Goal: Transaction & Acquisition: Purchase product/service

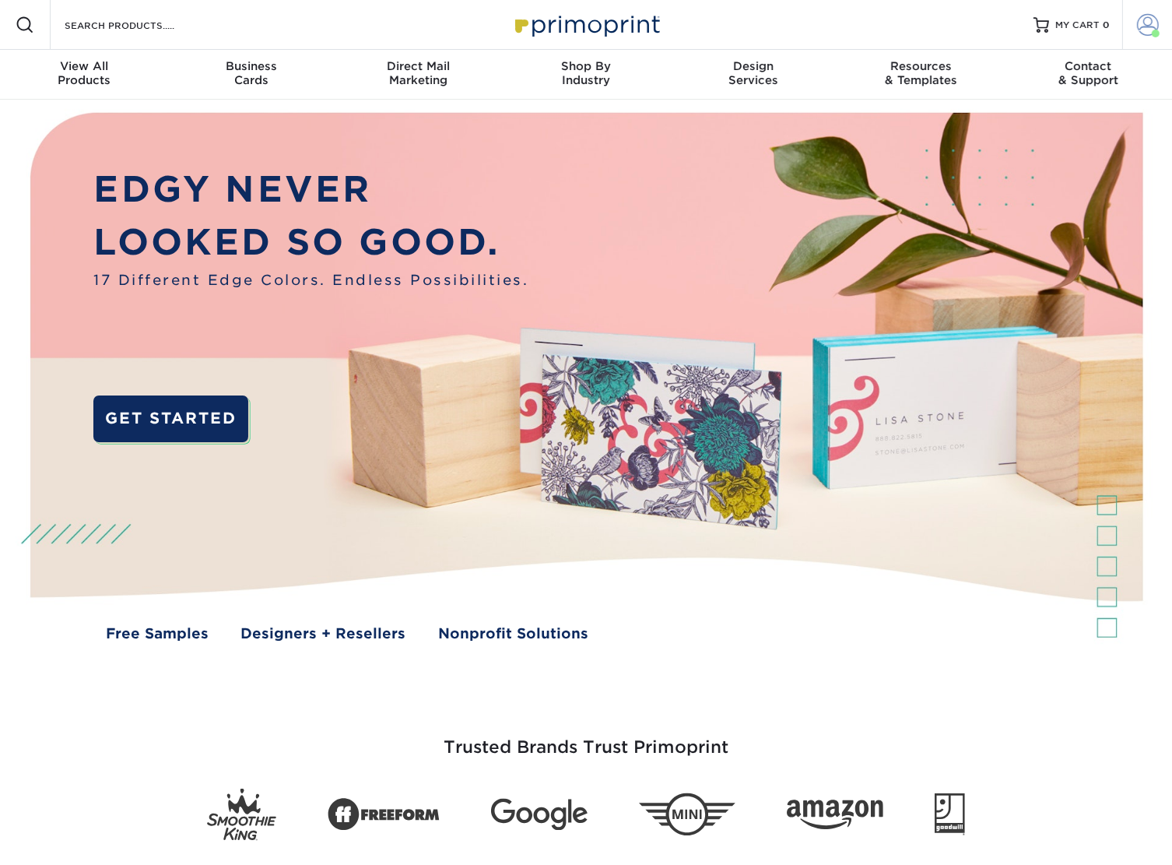
click at [1156, 20] on span at bounding box center [1148, 25] width 22 height 22
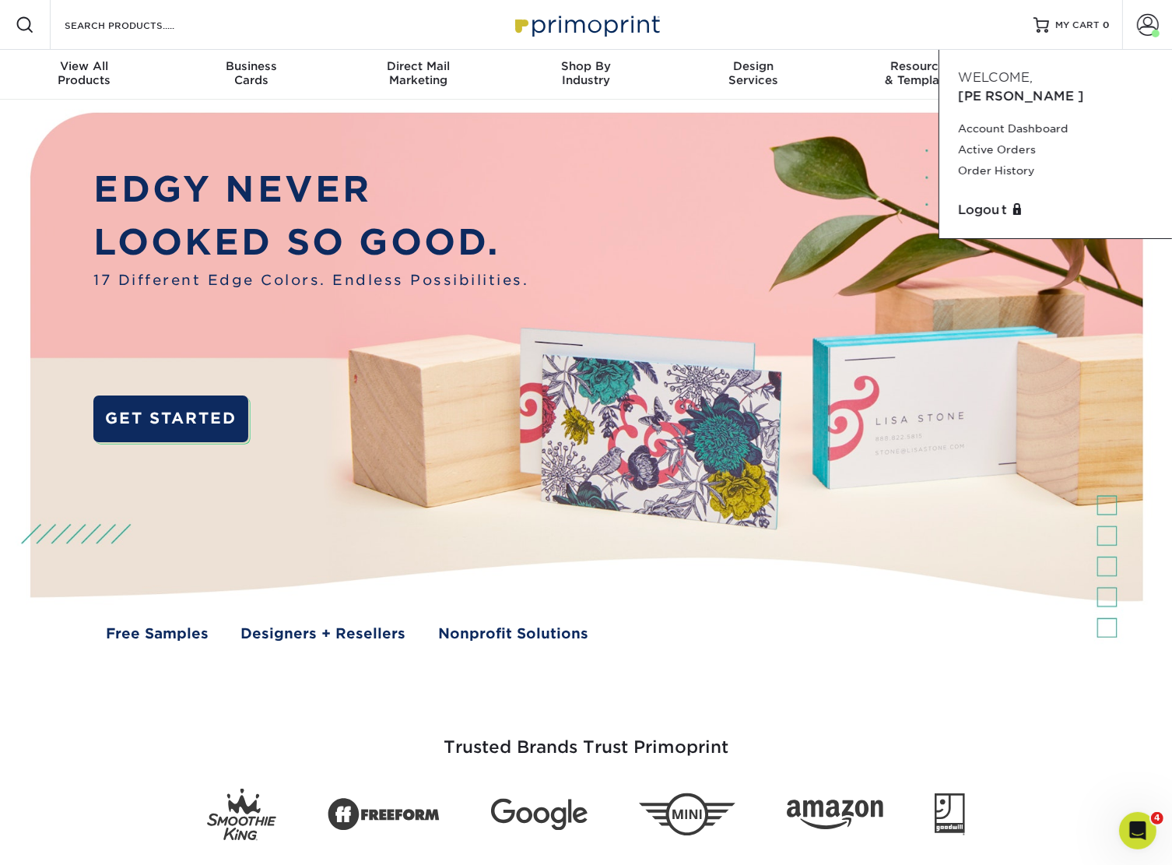
click at [228, 24] on div "Resources Menu Search Products Account Welcome, Jennifer Account Dashboard Acti…" at bounding box center [586, 25] width 1172 height 50
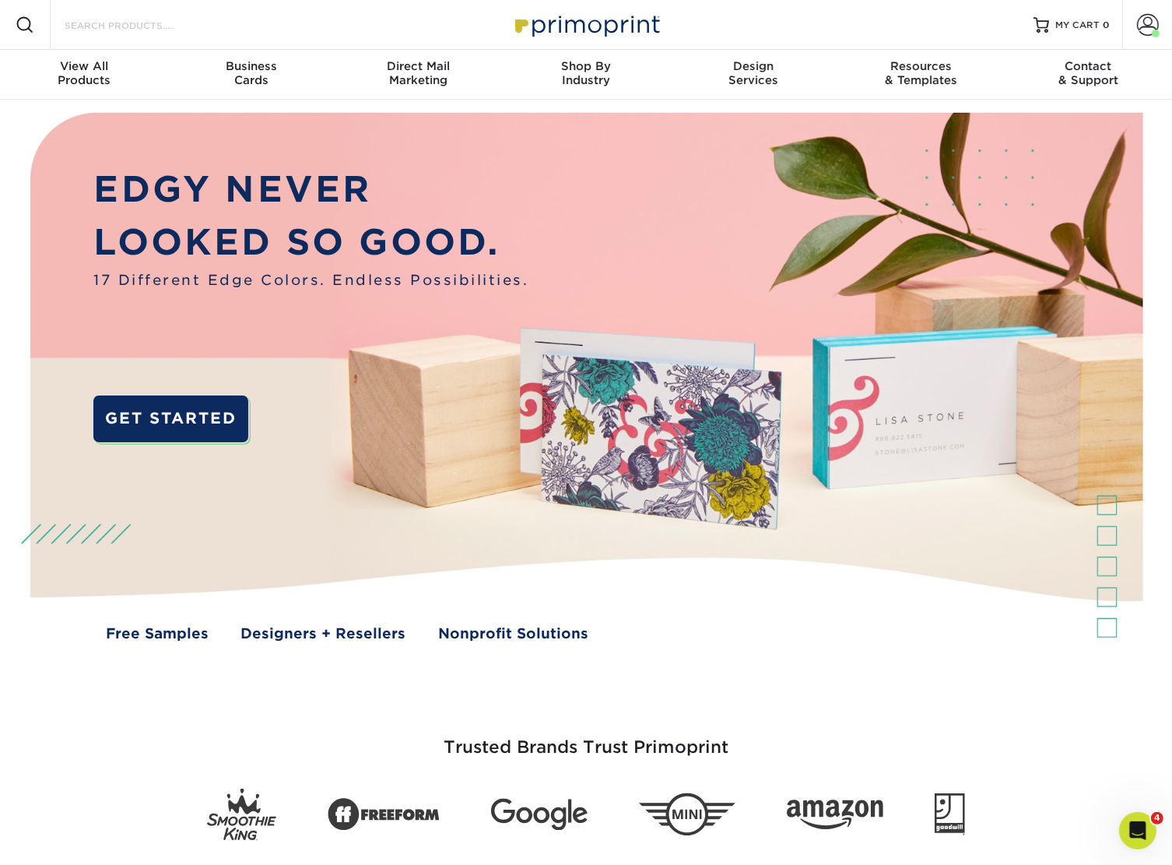
click at [87, 31] on input "Search Products" at bounding box center [139, 25] width 152 height 19
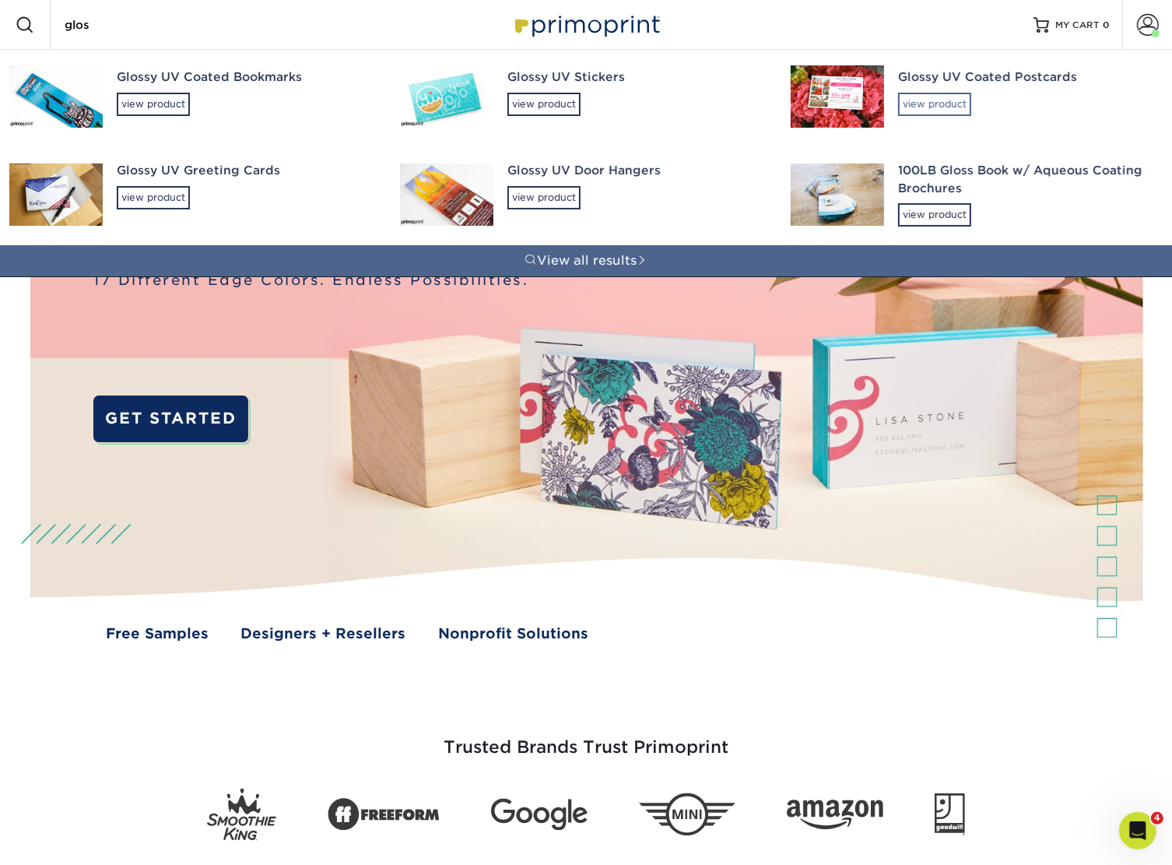
type input "glos"
click at [936, 97] on div "view product" at bounding box center [934, 104] width 73 height 23
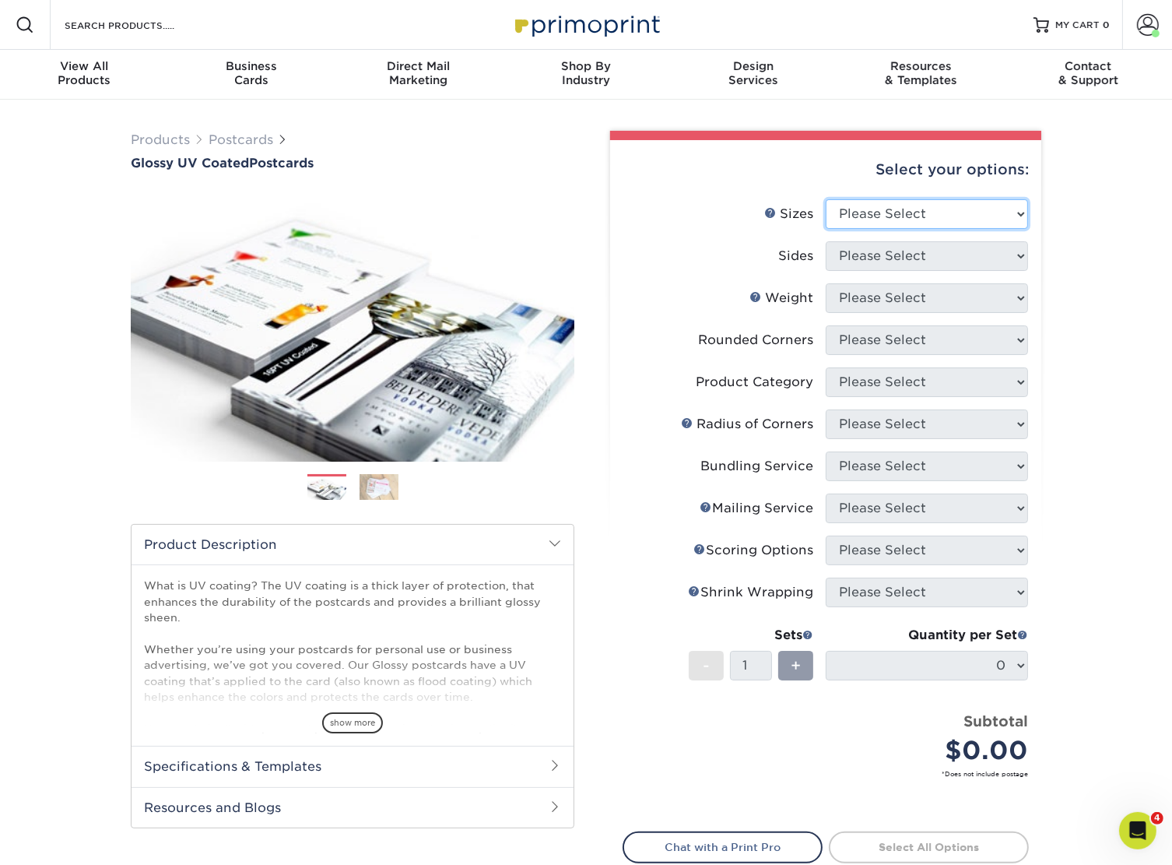
click at [866, 216] on select "Please Select 1.5" x 7" 2" x 4" 2" x 6" 2" x 7" 2" x 8" 2.12" x 5.5" 2.12" x 5.…" at bounding box center [927, 214] width 202 height 30
click at [934, 220] on select "Please Select 1.5" x 7" 2" x 4" 2" x 6" 2" x 7" 2" x 8" 2.12" x 5.5" 2.12" x 5.…" at bounding box center [927, 214] width 202 height 30
select select "5.50x8.50"
click at [826, 199] on select "Please Select 1.5" x 7" 2" x 4" 2" x 6" 2" x 7" 2" x 8" 2.12" x 5.5" 2.12" x 5.…" at bounding box center [927, 214] width 202 height 30
click at [885, 262] on select "Please Select Print Both Sides Print Front Only" at bounding box center [927, 256] width 202 height 30
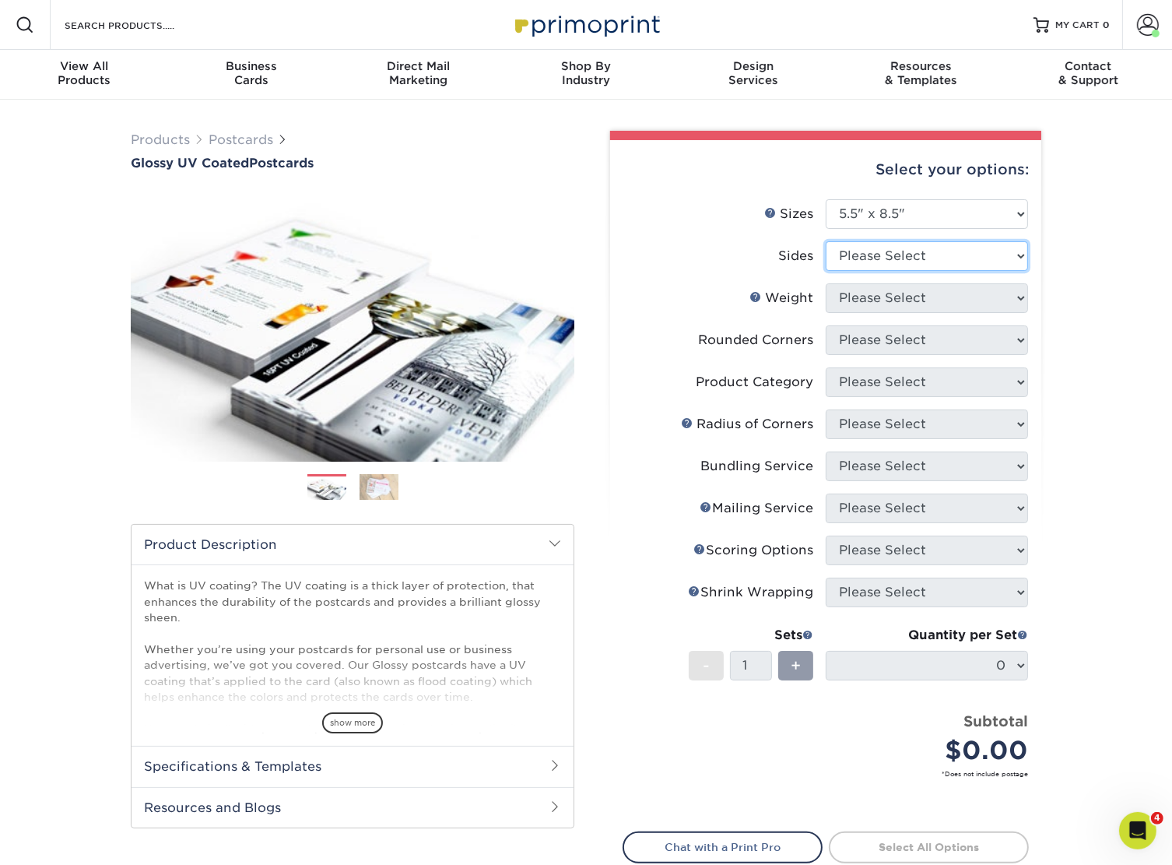
select select "13abbda7-1d64-4f25-8bb2-c179b224825d"
click at [826, 241] on select "Please Select Print Both Sides Print Front Only" at bounding box center [927, 256] width 202 height 30
click at [874, 311] on select "Please Select 16PT 18PT C1S 14PT" at bounding box center [927, 298] width 202 height 30
select select "14PT"
click at [826, 283] on select "Please Select 16PT 18PT C1S 14PT" at bounding box center [927, 298] width 202 height 30
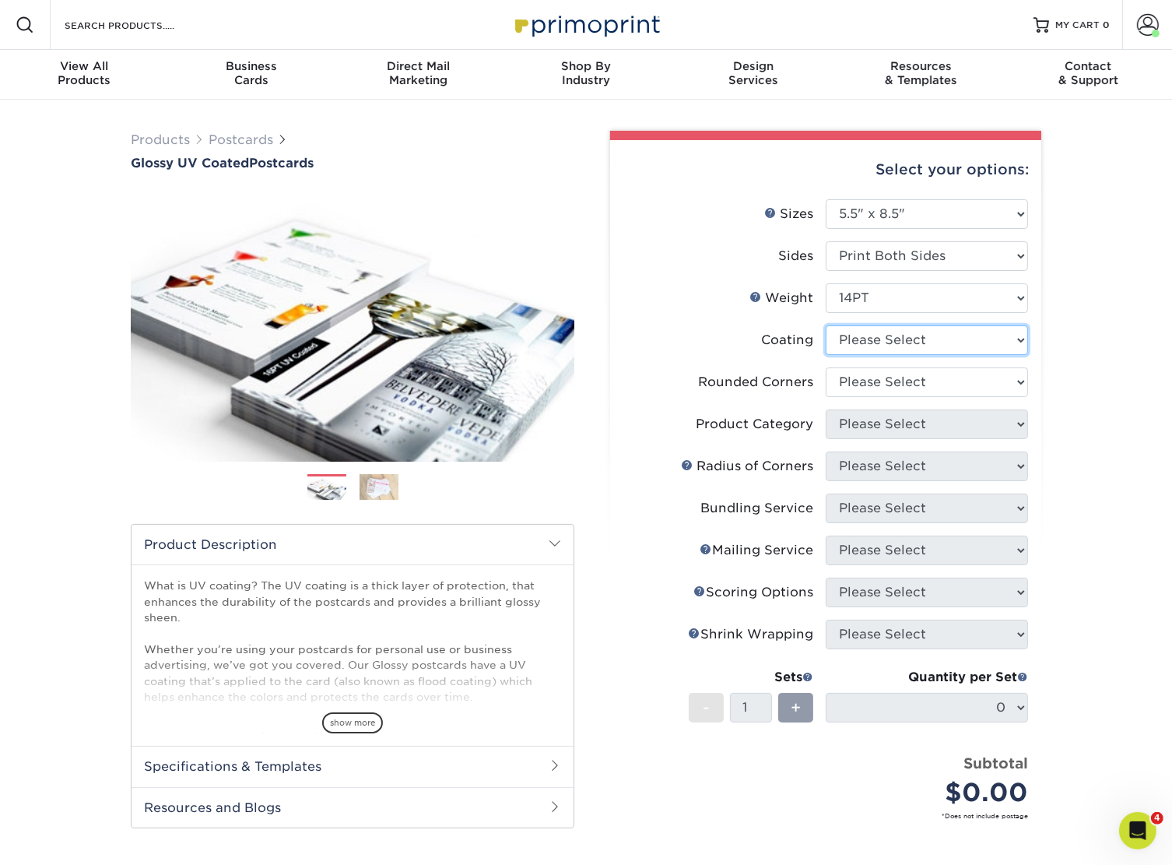
click at [881, 339] on select at bounding box center [927, 340] width 202 height 30
select select "1e8116af-acfc-44b1-83dc-8181aa338834"
click at [826, 325] on select at bounding box center [927, 340] width 202 height 30
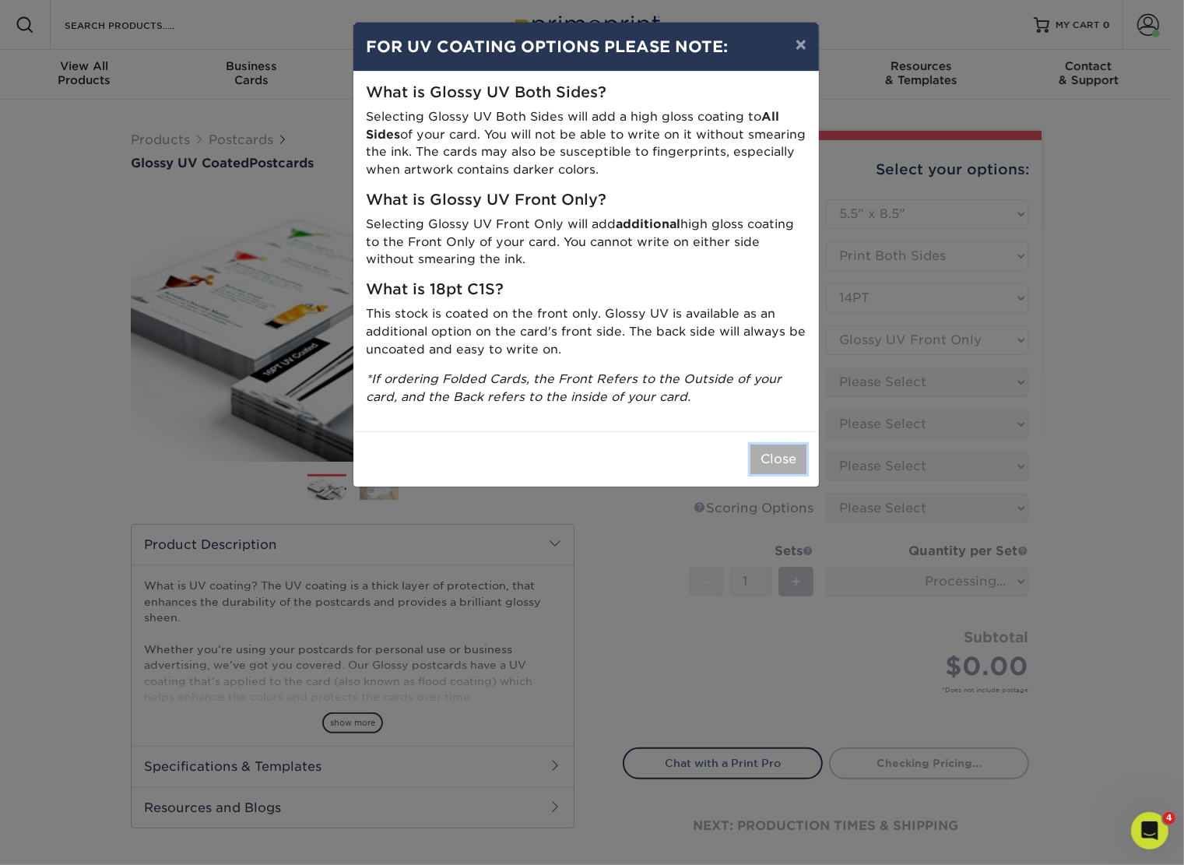
click at [773, 458] on button "Close" at bounding box center [778, 459] width 56 height 30
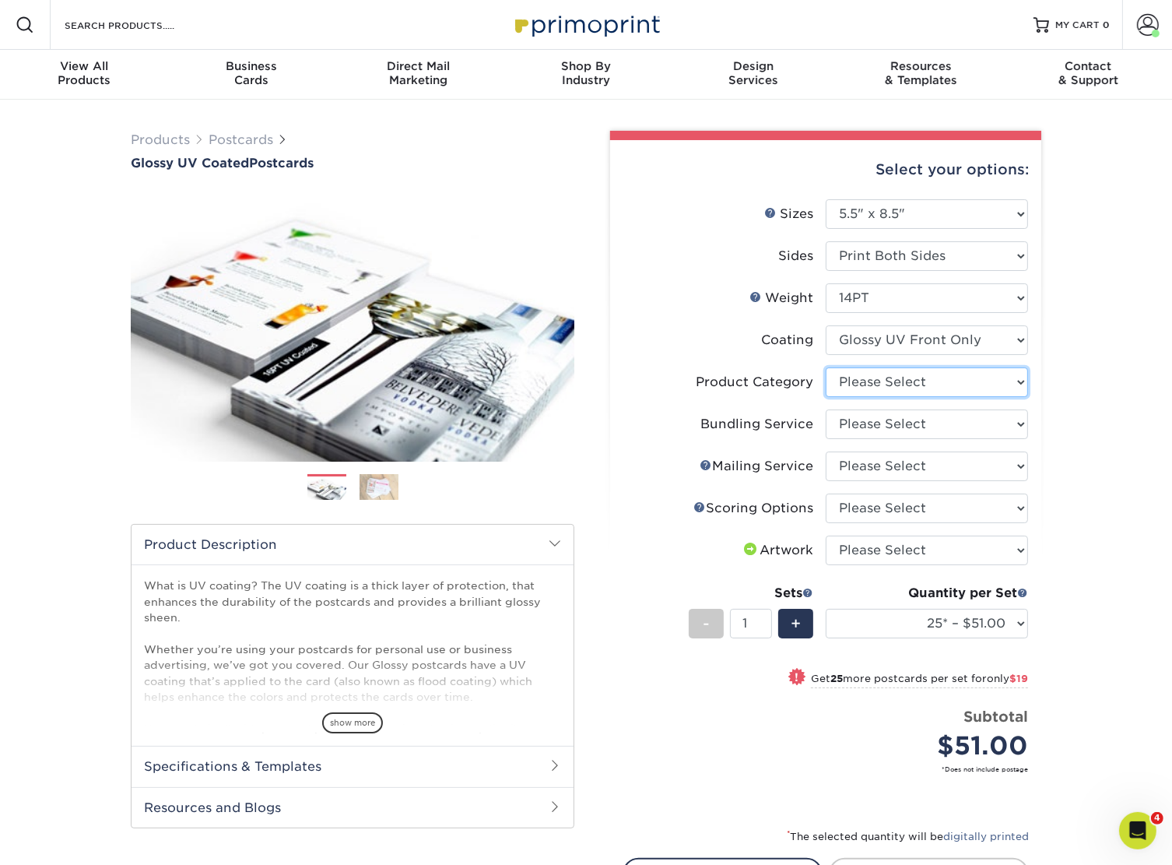
click at [903, 378] on select "Please Select Postcards" at bounding box center [927, 382] width 202 height 30
select select "9b7272e0-d6c8-4c3c-8e97-d3a1bcdab858"
click at [826, 367] on select "Please Select Postcards" at bounding box center [927, 382] width 202 height 30
click at [888, 427] on select "Please Select No Bundling Services Yes, Bundles of 50 (+2 Days) Yes, Bundles of…" at bounding box center [927, 424] width 202 height 30
select select "58689abb-25c0-461c-a4c3-a80b627d6649"
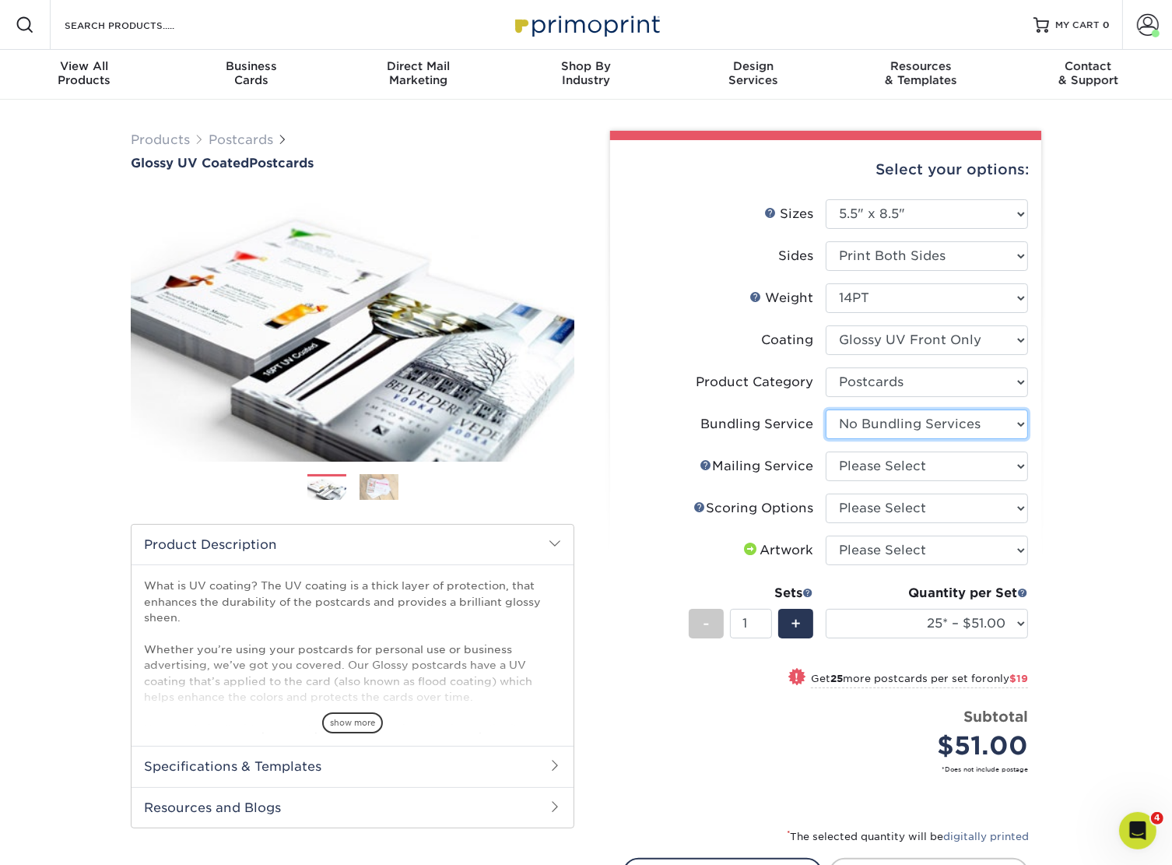
click at [826, 409] on select "Please Select No Bundling Services Yes, Bundles of 50 (+2 Days) Yes, Bundles of…" at bounding box center [927, 424] width 202 height 30
click at [877, 470] on select "Please Select No Direct Mailing Service No, I will mail/stamp/imprint Direct Ma…" at bounding box center [927, 466] width 202 height 30
select select "3e5e9bdd-d78a-4c28-a41d-fe1407925ca6"
click at [826, 451] on select "Please Select No Direct Mailing Service No, I will mail/stamp/imprint Direct Ma…" at bounding box center [927, 466] width 202 height 30
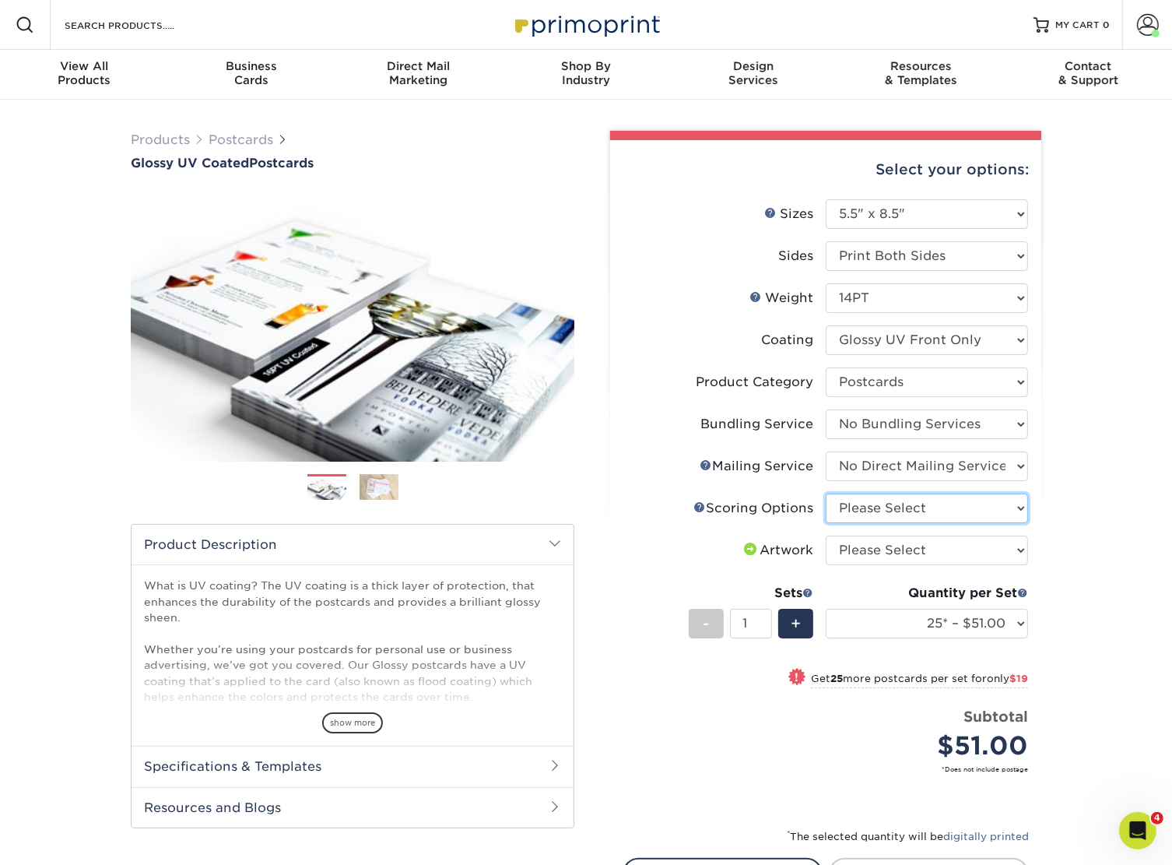
click at [873, 521] on select "Please Select No Scoring One Score Score in Half Two Scores" at bounding box center [927, 509] width 202 height 30
select select "16ebe401-5398-422d-8cb0-f3adbb82deb5"
click at [826, 494] on select "Please Select No Scoring One Score Score in Half Two Scores" at bounding box center [927, 509] width 202 height 30
click at [866, 558] on select "Please Select I will upload files I need a design - $150" at bounding box center [927, 551] width 202 height 30
select select "upload"
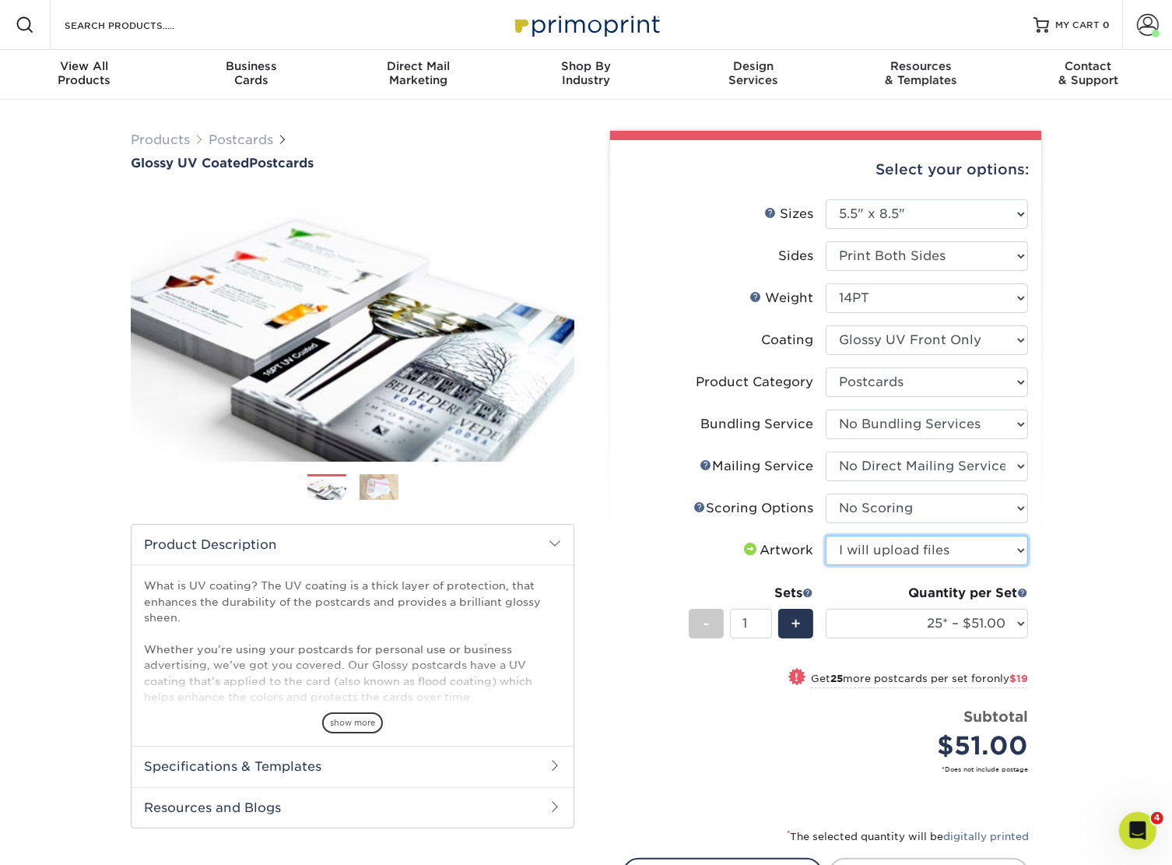
click at [826, 536] on select "Please Select I will upload files I need a design - $150" at bounding box center [927, 551] width 202 height 30
click at [854, 633] on select "25* – $51.00 50* – $70.00 75* – $82.00 100* – $128.00 250* – $192.00 500 – $213…" at bounding box center [927, 624] width 202 height 30
select select "1000 – $246.00"
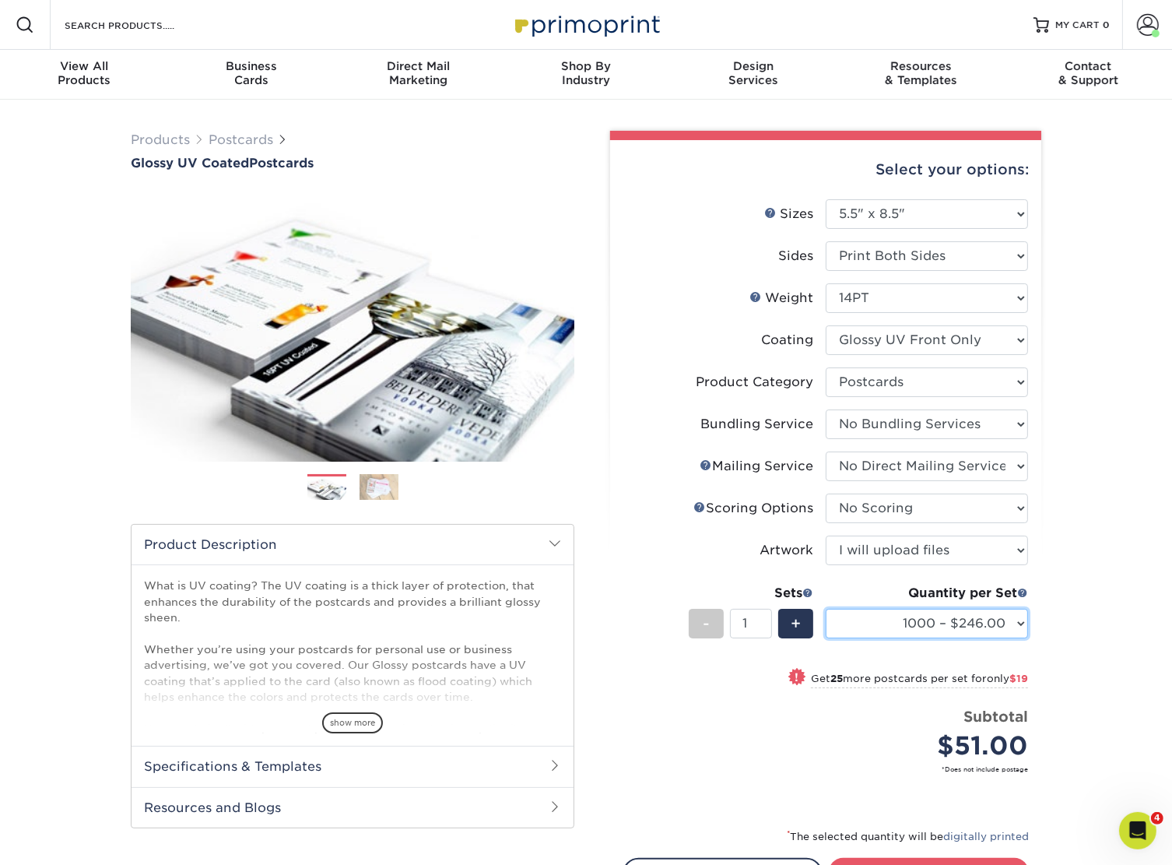
click at [826, 609] on select "25* – $51.00 50* – $70.00 75* – $82.00 100* – $128.00 250* – $192.00 500 – $213…" at bounding box center [927, 624] width 202 height 30
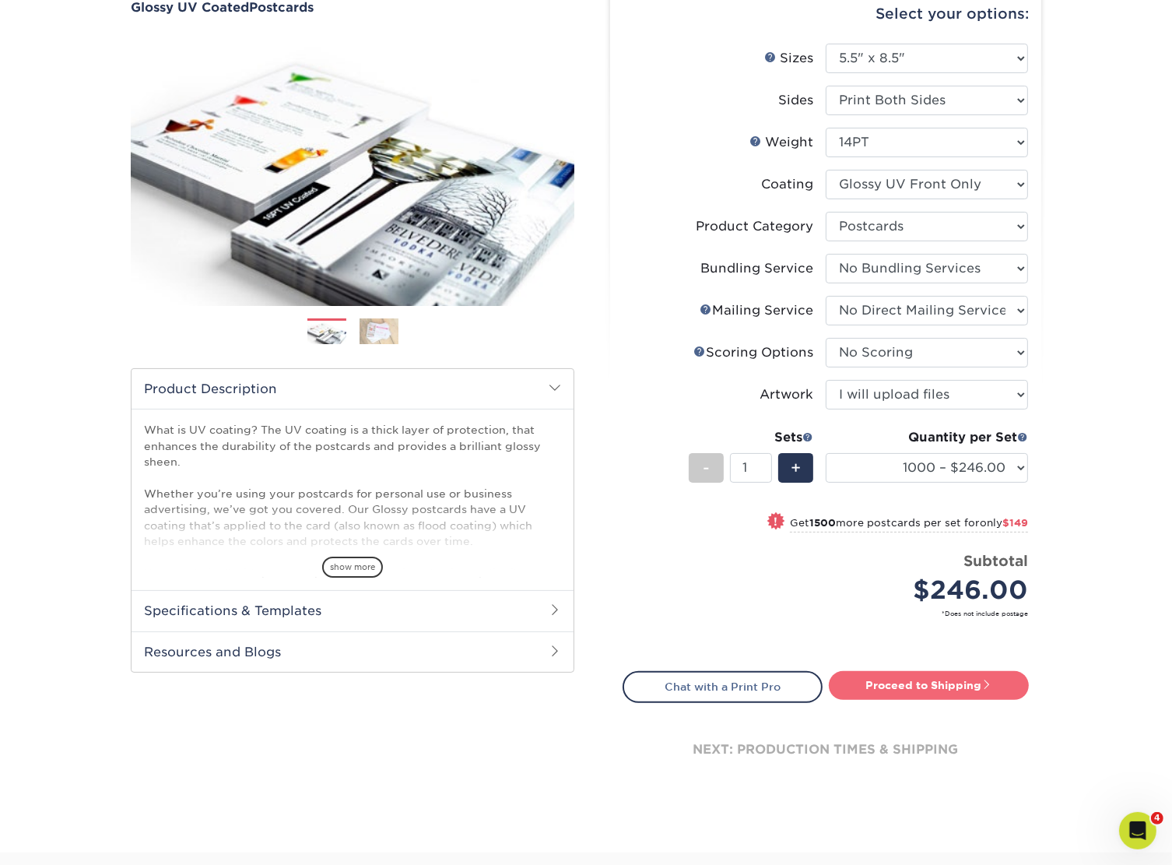
click at [888, 695] on link "Proceed to Shipping" at bounding box center [929, 685] width 200 height 28
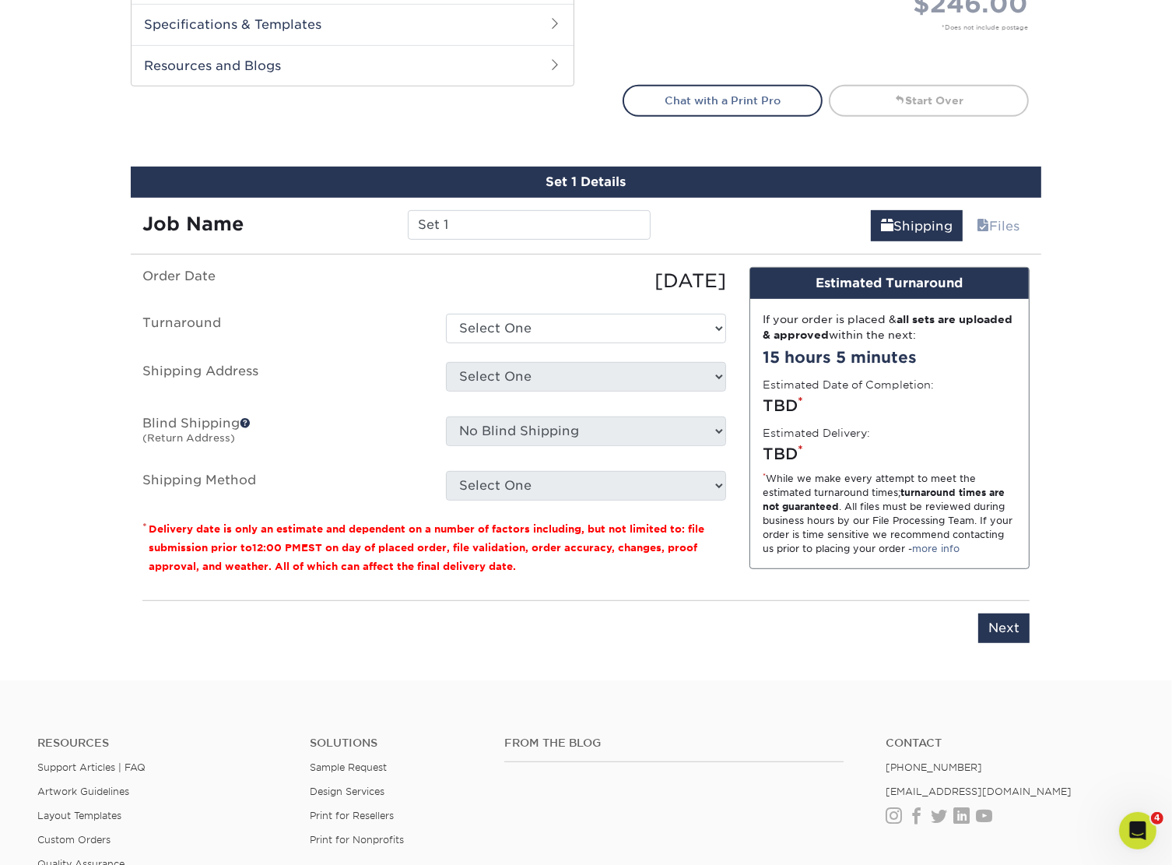
scroll to position [868, 0]
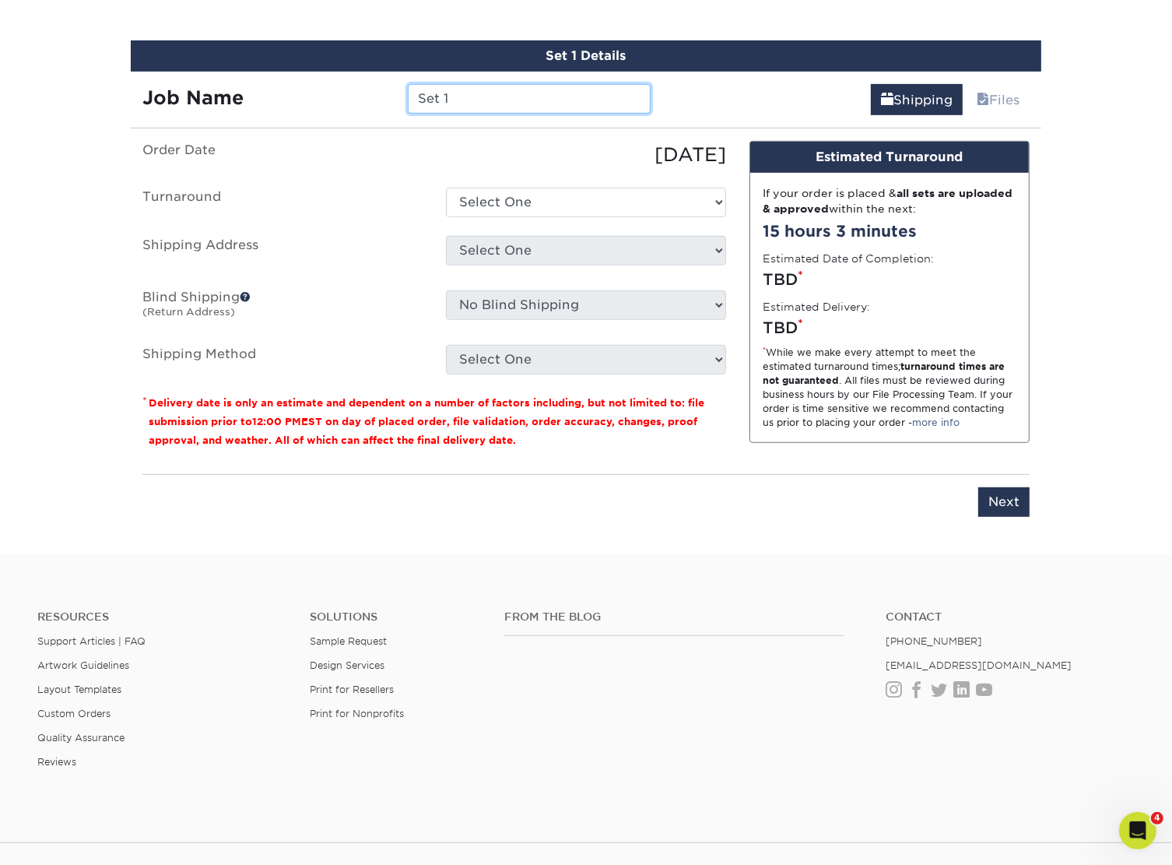
click at [444, 92] on input "Set 1" at bounding box center [529, 99] width 242 height 30
paste input "23010 N 17th Dr"
click at [541, 96] on input "23010 N 17th Dr" at bounding box center [529, 99] width 242 height 30
click at [522, 99] on input "23010 N 17th Dr_Mailer_8.5x5.5" at bounding box center [529, 99] width 242 height 30
click at [570, 93] on input "23010 N 17th Dr-TM-CR-_Mailer_8.5x5.5" at bounding box center [529, 99] width 242 height 30
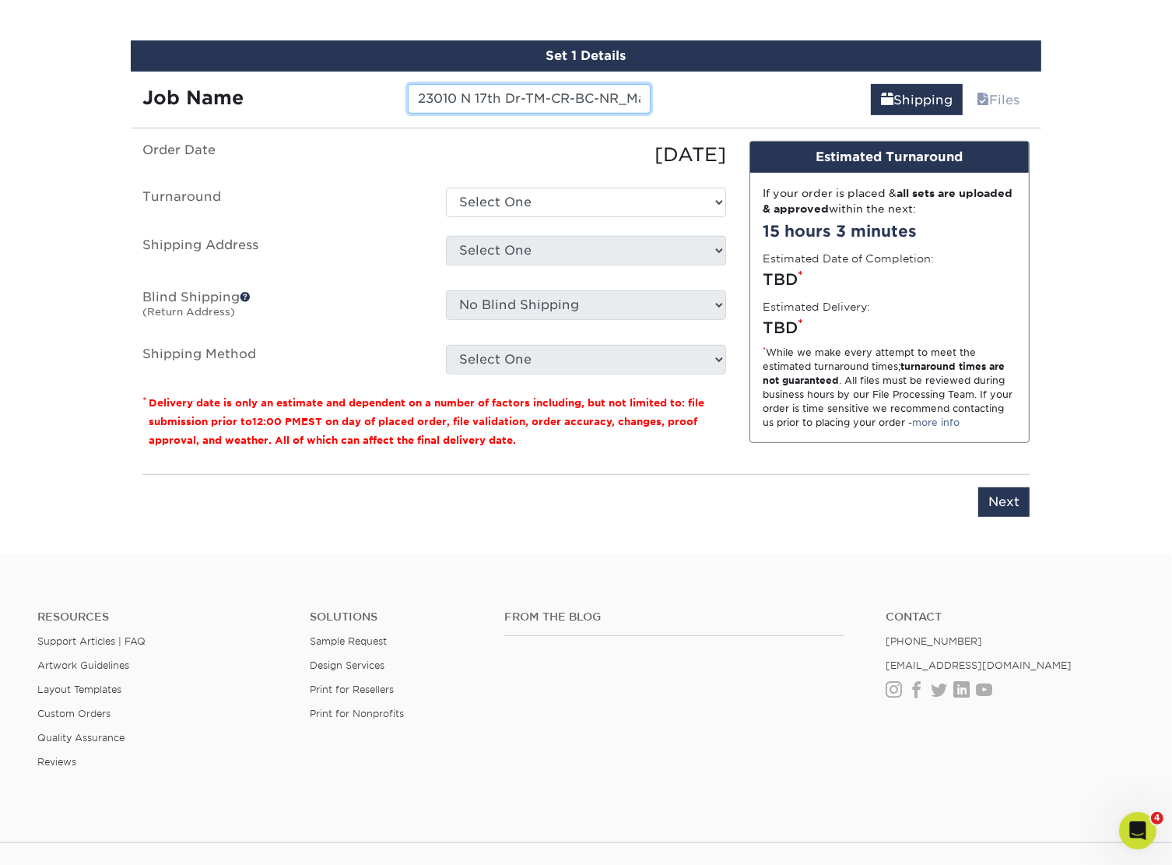
type input "23010 N 17th Dr-TM-CR-BC-NR_Mailer_8.5x5.5"
click at [497, 206] on select "Select One 2-4 Business Days 2 Day Next Business Day" at bounding box center [586, 203] width 280 height 30
select select "ff996ea4-6c35-46e0-8aed-b992148d02d5"
click at [446, 188] on select "Select One 2-4 Business Days 2 Day Next Business Day" at bounding box center [586, 203] width 280 height 30
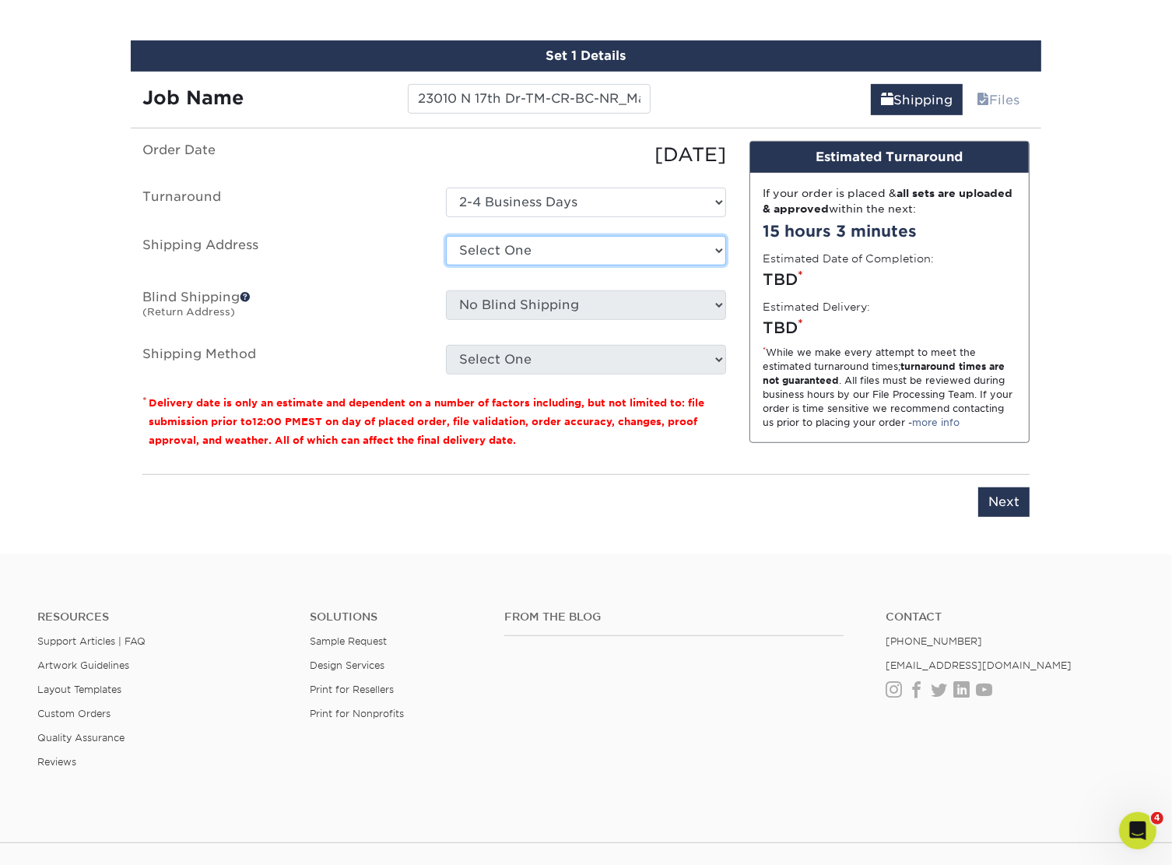
click at [501, 254] on select "Select One B&B Services Bob's Amex Camarillo Cerritos Costa Mesa DAUM South Bay…" at bounding box center [586, 251] width 280 height 30
select select "218562"
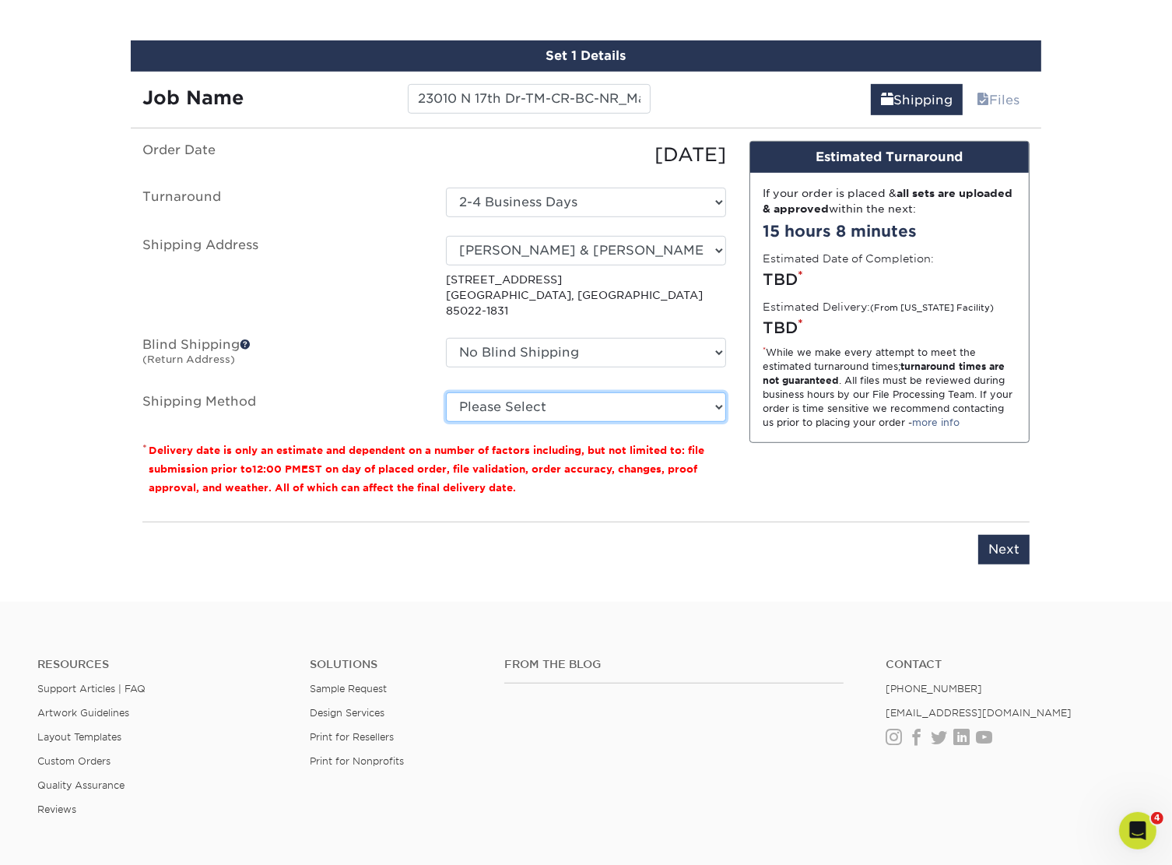
click at [509, 392] on select "Please Select Ground Shipping (+$26.95) 3 Day Shipping Service (+$37.64) 2 Day …" at bounding box center [586, 407] width 280 height 30
select select "03"
click at [446, 392] on select "Please Select Ground Shipping (+$26.95) 3 Day Shipping Service (+$37.64) 2 Day …" at bounding box center [586, 407] width 280 height 30
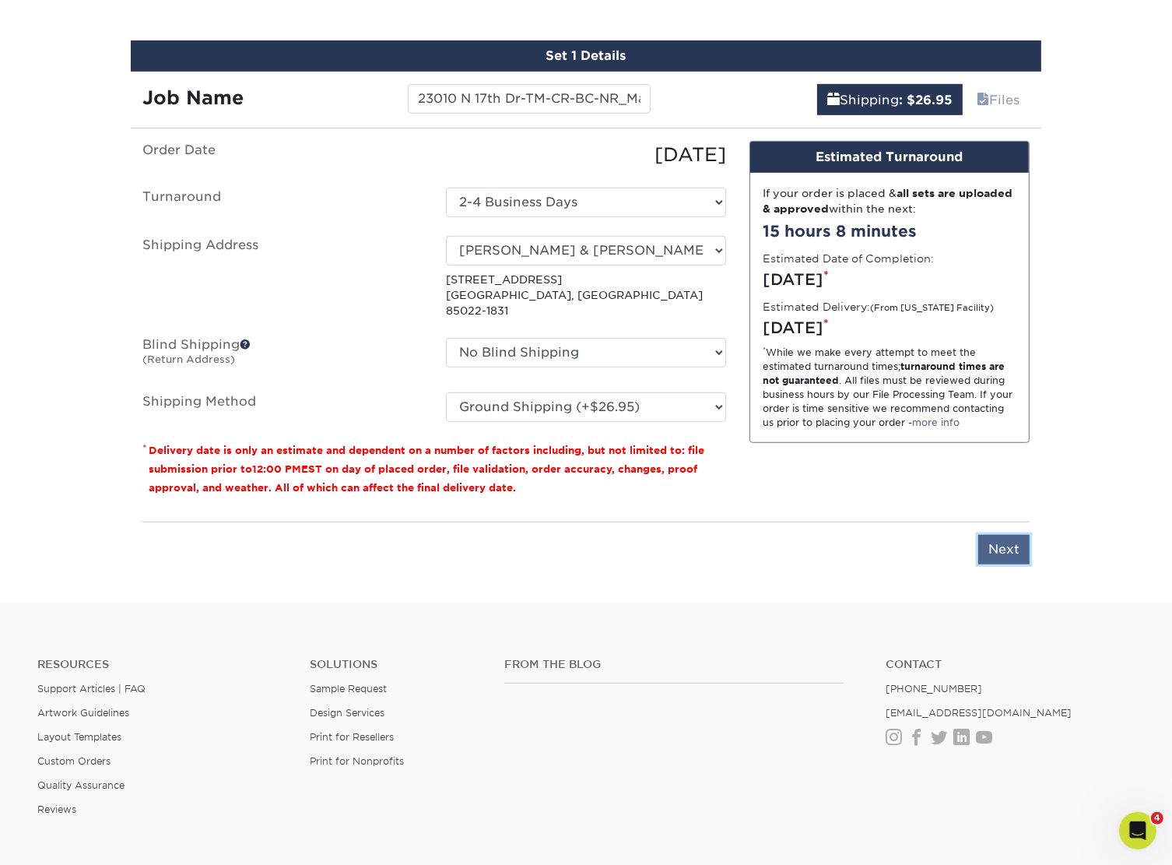
click at [999, 535] on input "Next" at bounding box center [1003, 550] width 51 height 30
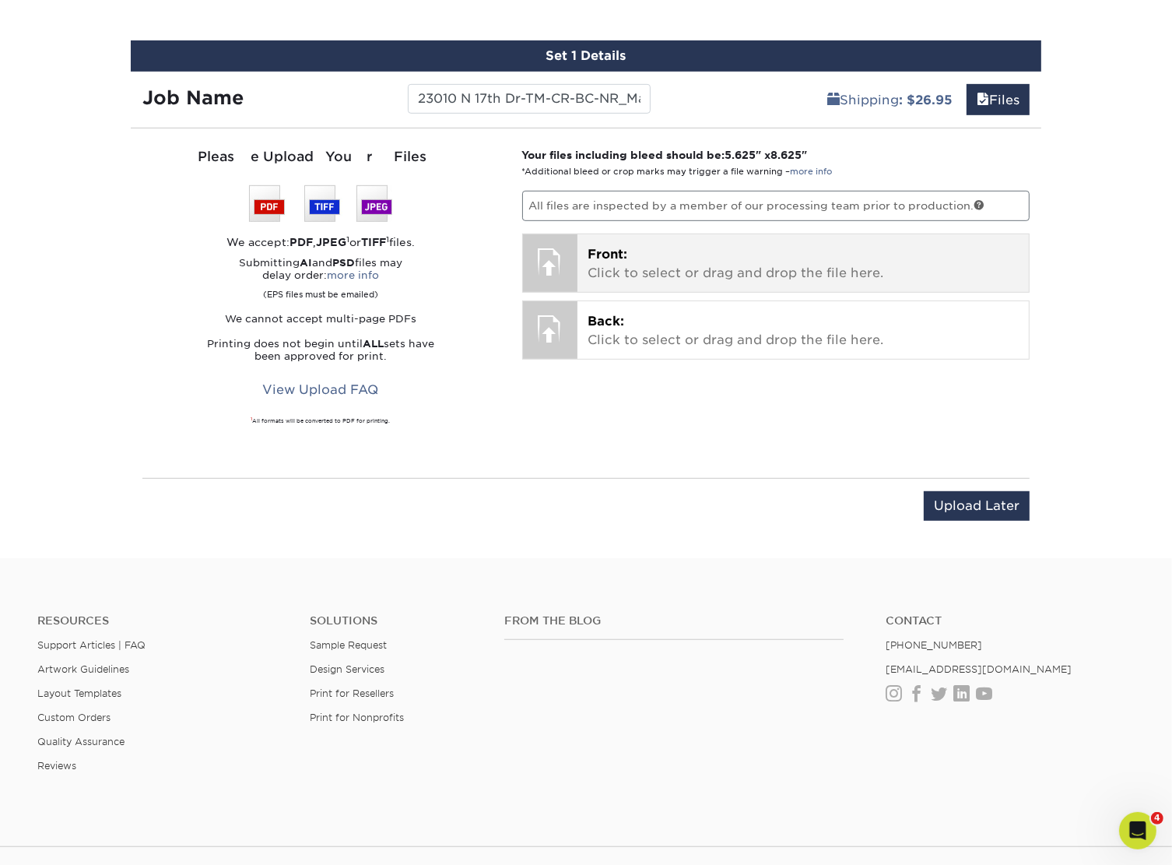
click at [708, 248] on p "Front: Click to select or drag and drop the file here." at bounding box center [803, 263] width 430 height 37
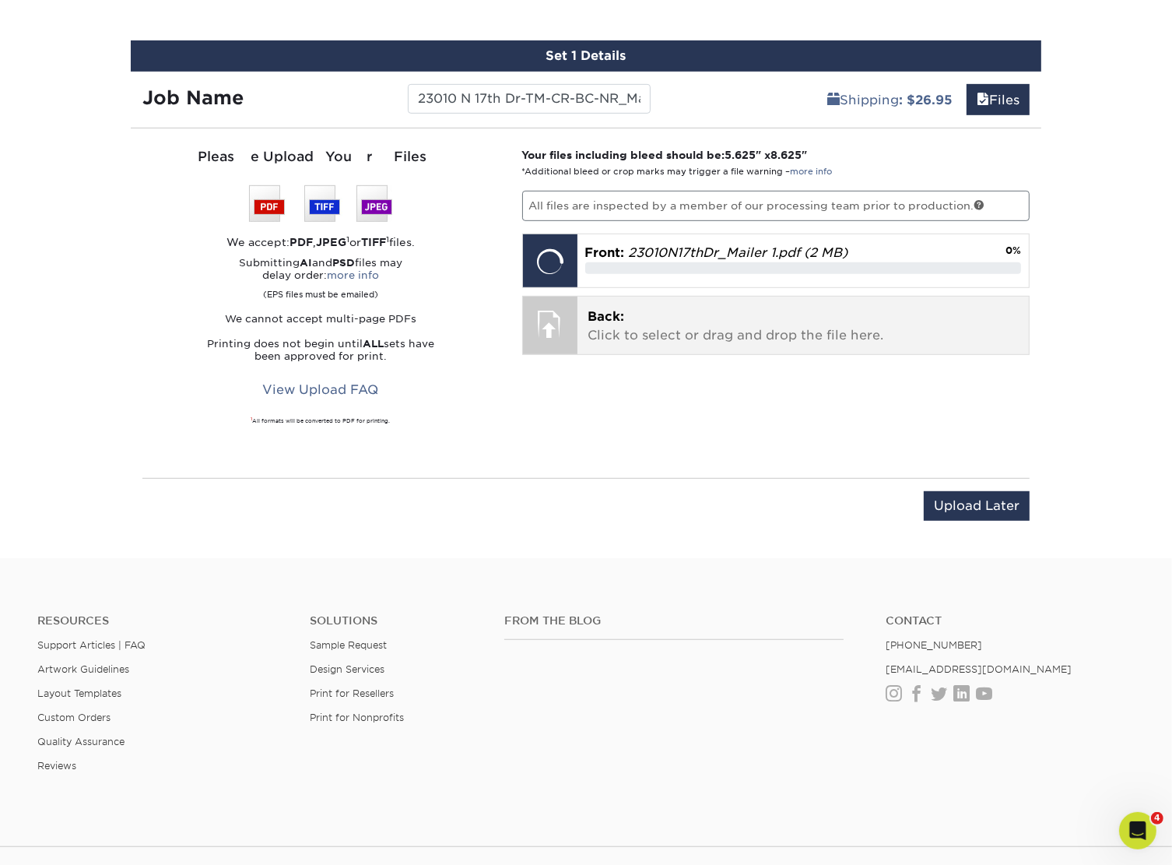
click at [831, 339] on p "Back: Click to select or drag and drop the file here." at bounding box center [803, 325] width 430 height 37
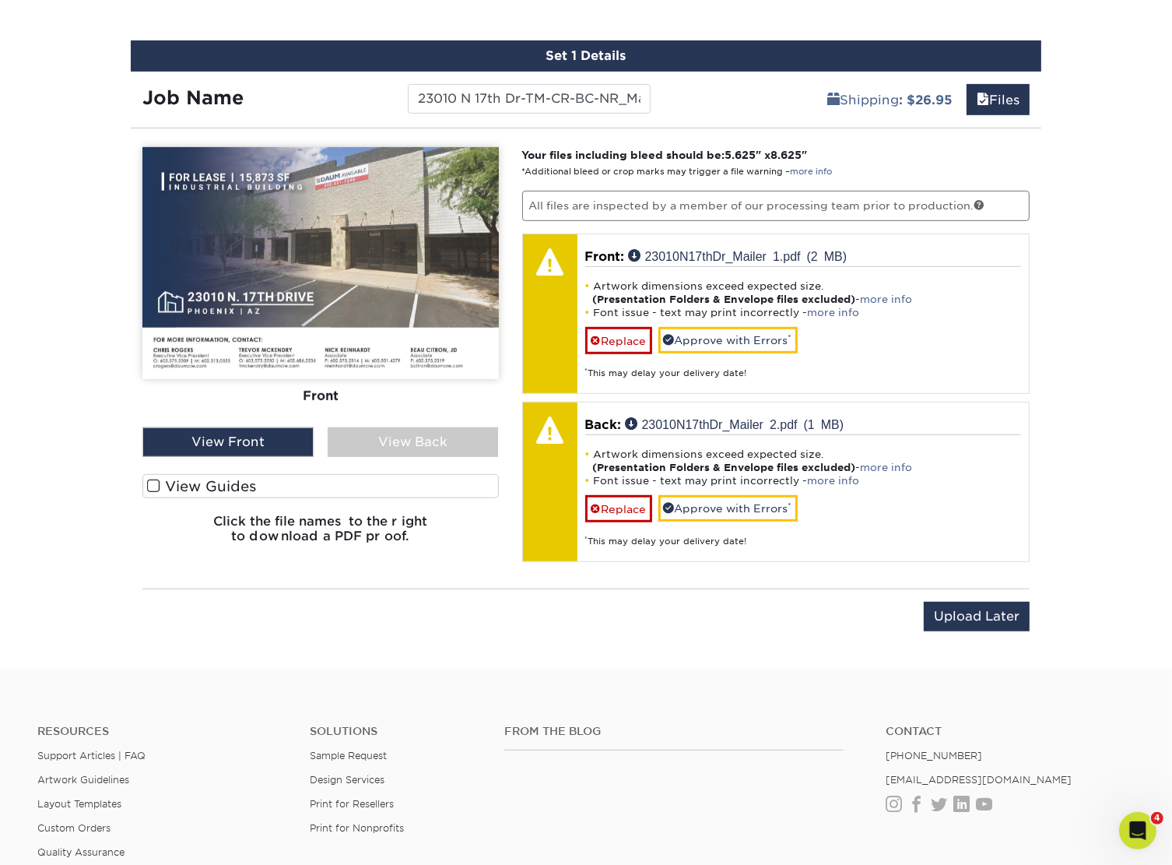
click at [182, 480] on label "View Guides" at bounding box center [320, 486] width 357 height 24
click at [0, 0] on input "View Guides" at bounding box center [0, 0] width 0 height 0
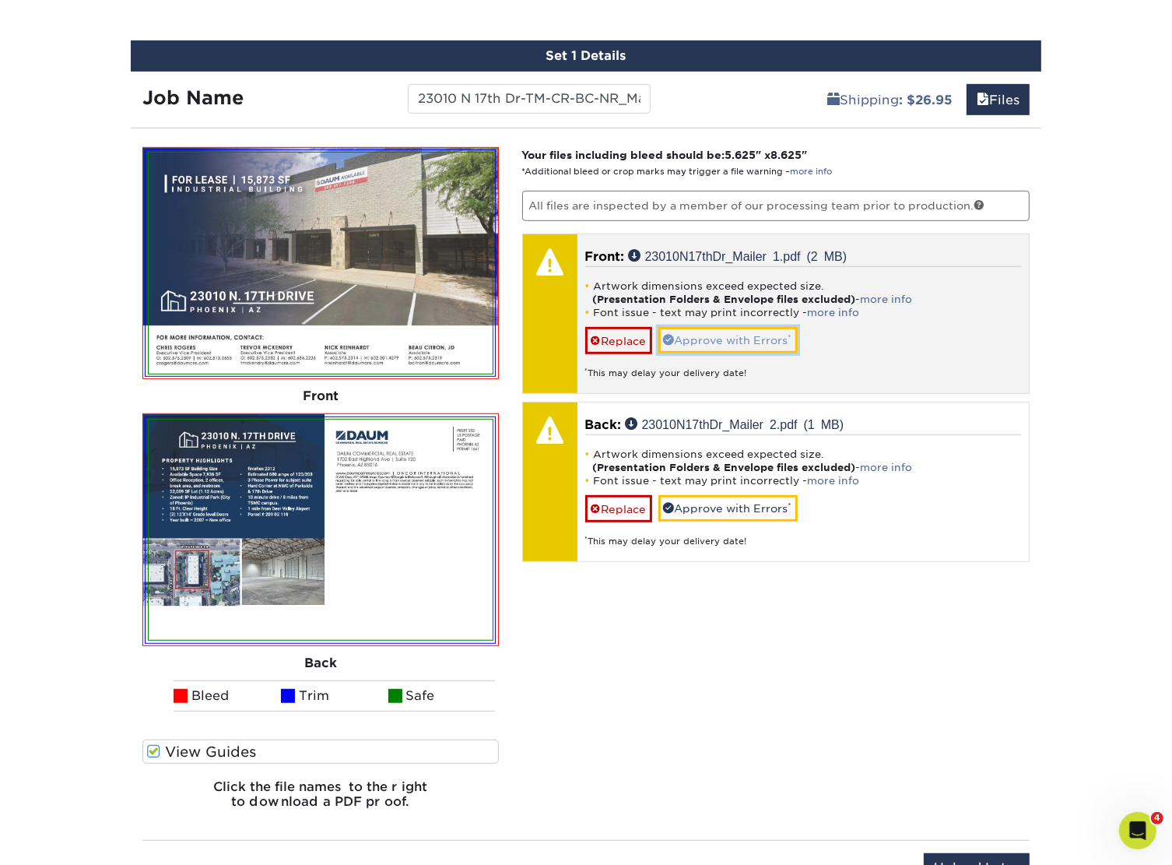
click at [690, 338] on link "Approve with Errors *" at bounding box center [728, 340] width 139 height 26
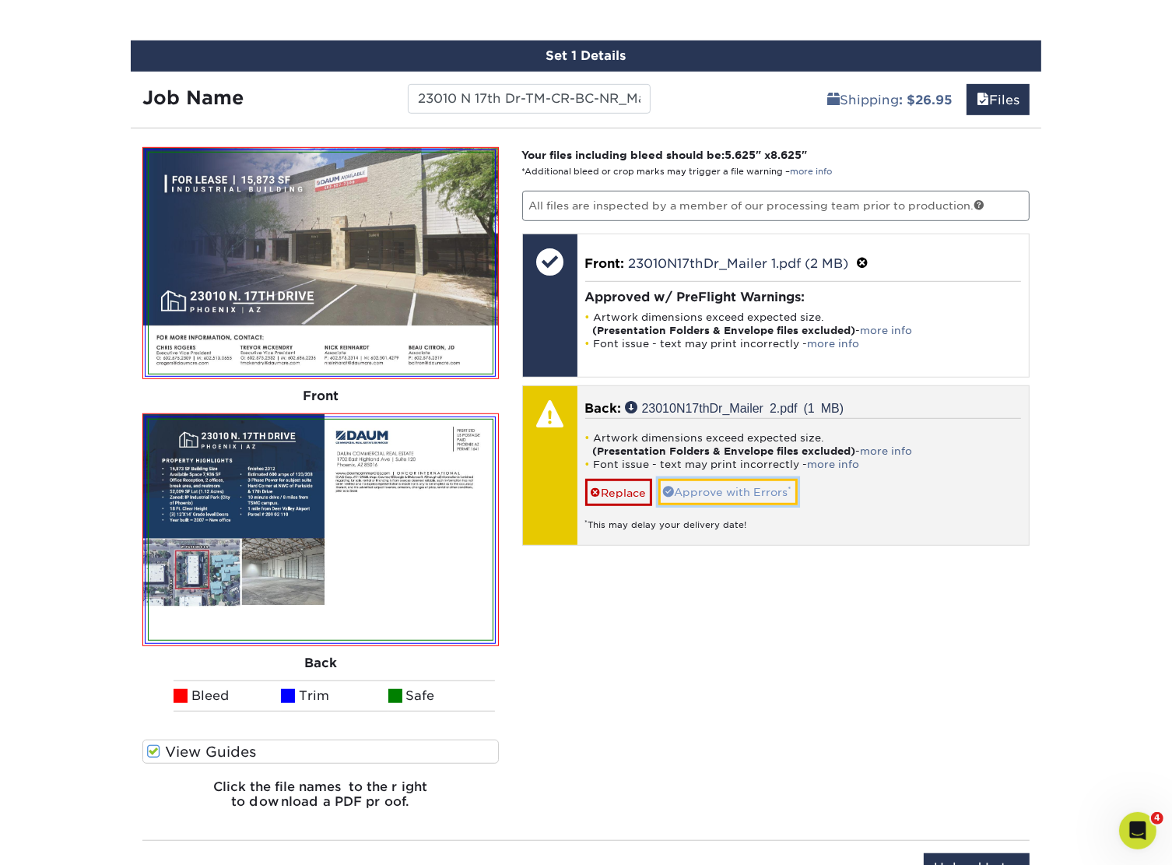
click at [732, 481] on link "Approve with Errors *" at bounding box center [728, 492] width 139 height 26
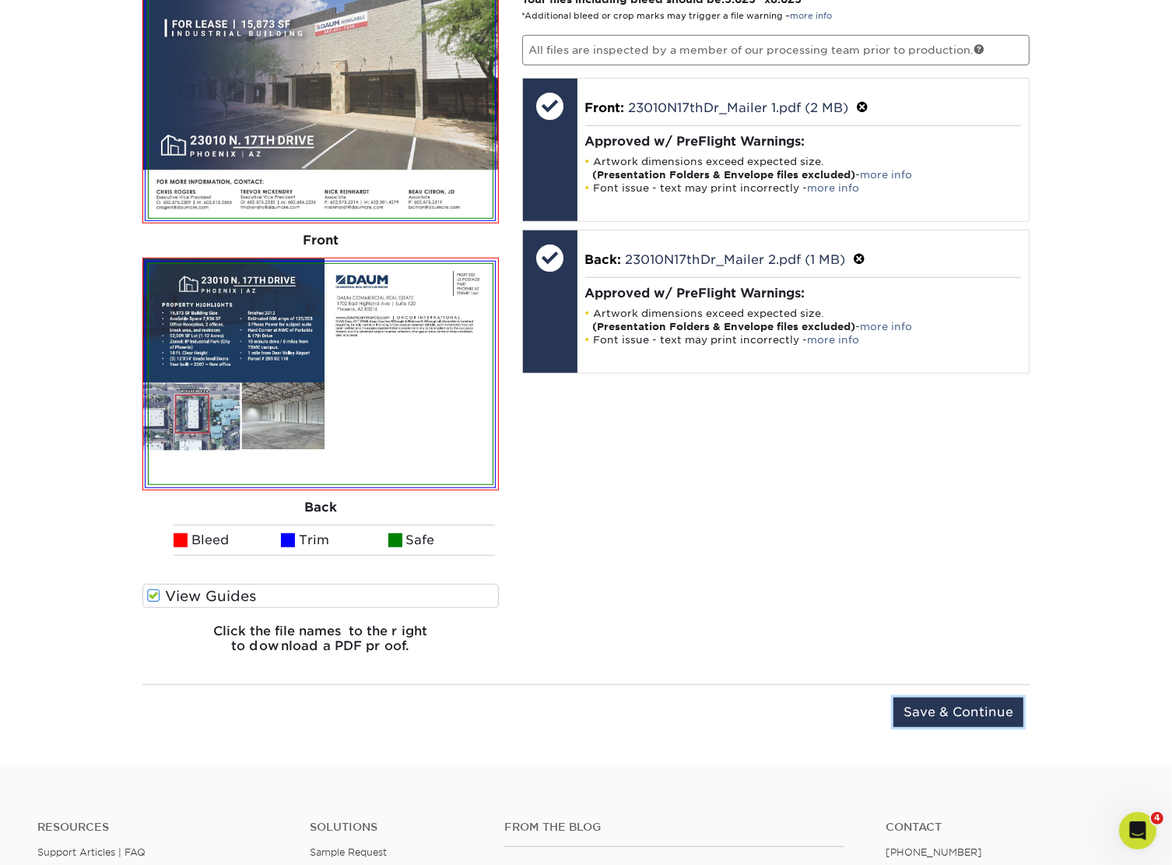
click at [935, 708] on input "Save & Continue" at bounding box center [959, 712] width 130 height 30
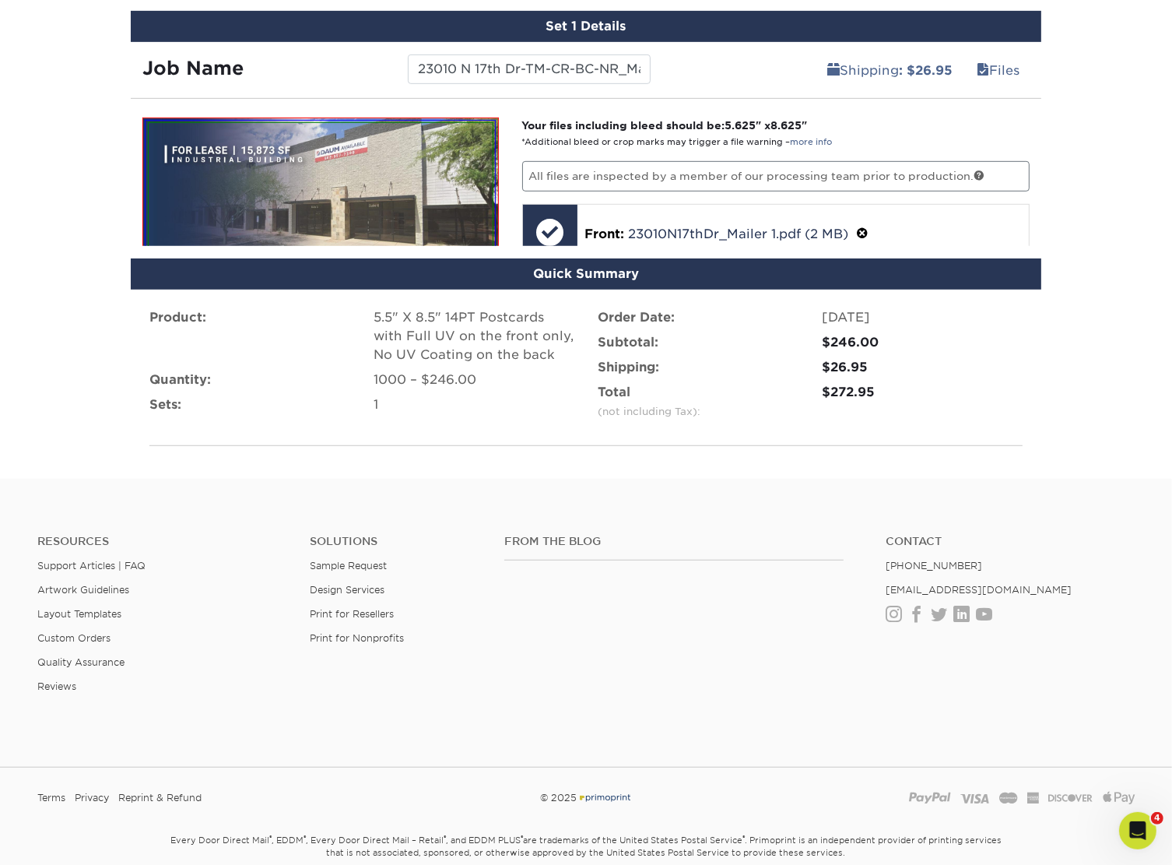
scroll to position [869, 0]
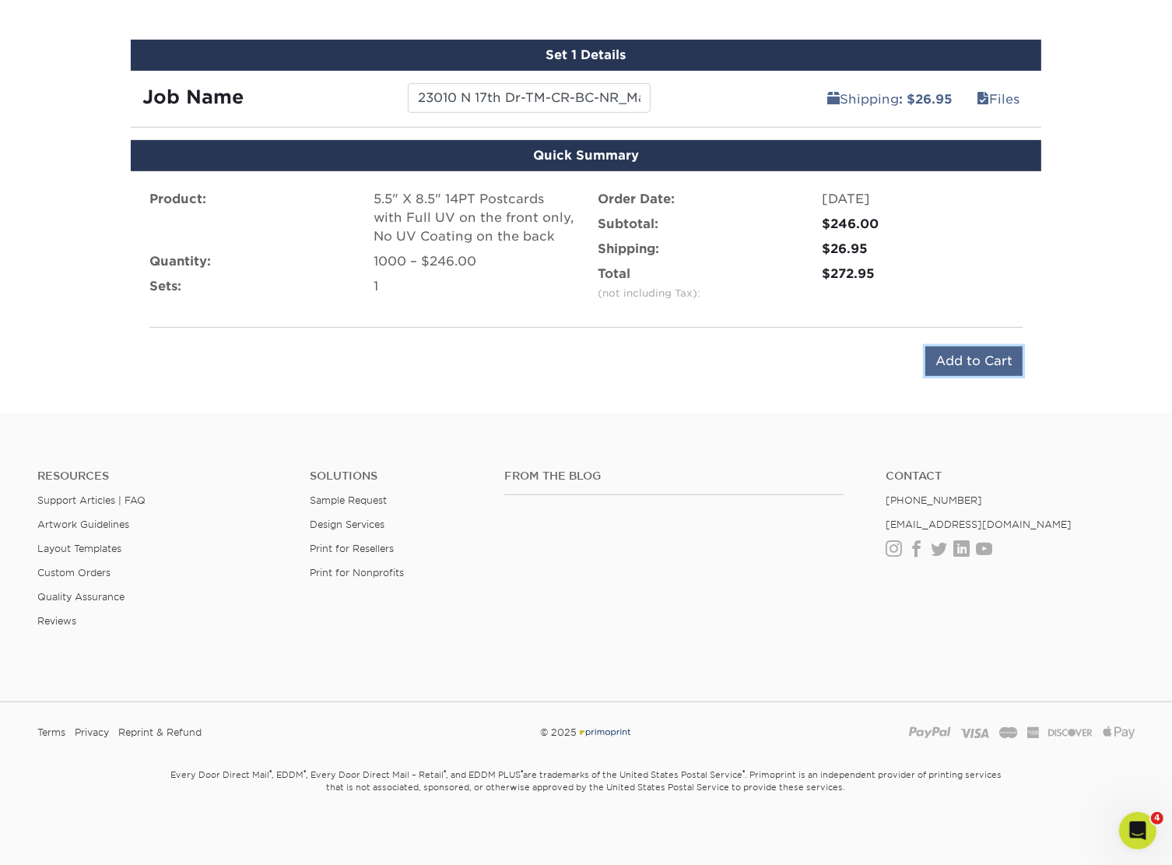
click at [985, 351] on input "Add to Cart" at bounding box center [974, 361] width 97 height 30
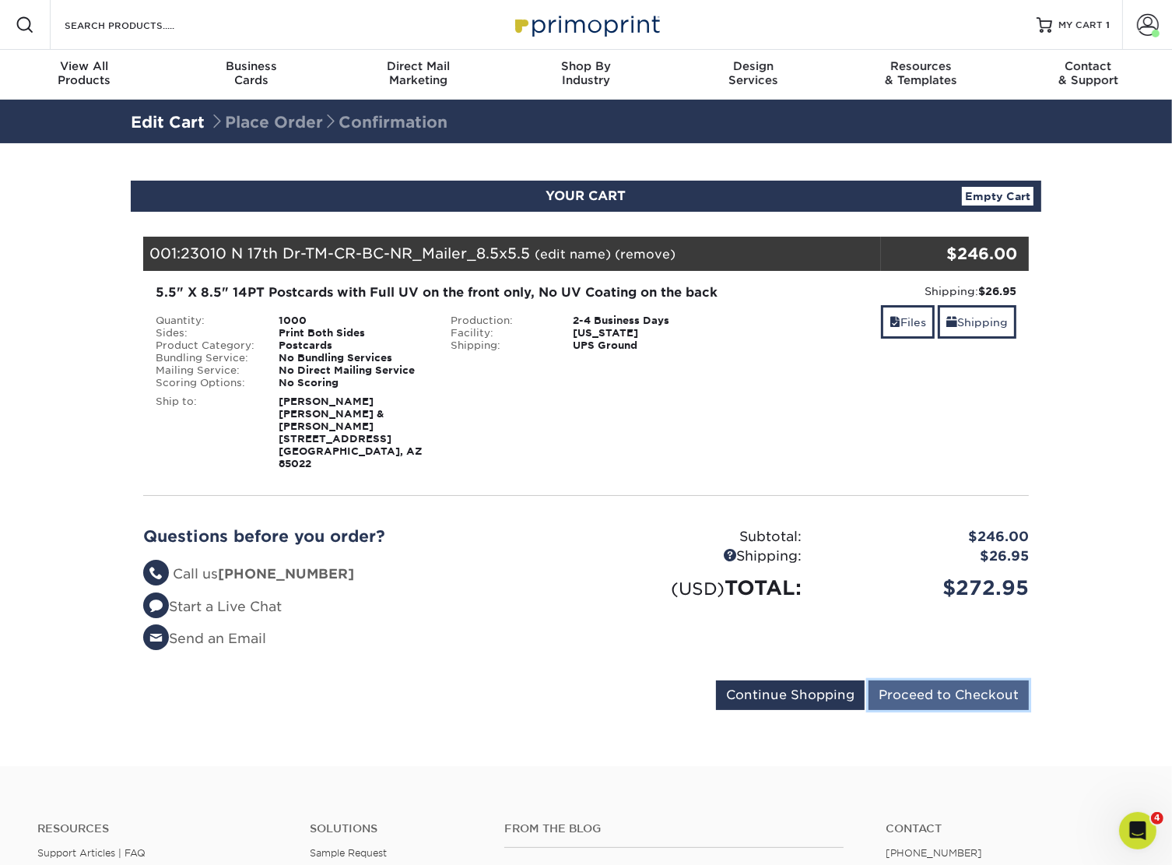
click at [916, 680] on input "Proceed to Checkout" at bounding box center [949, 695] width 160 height 30
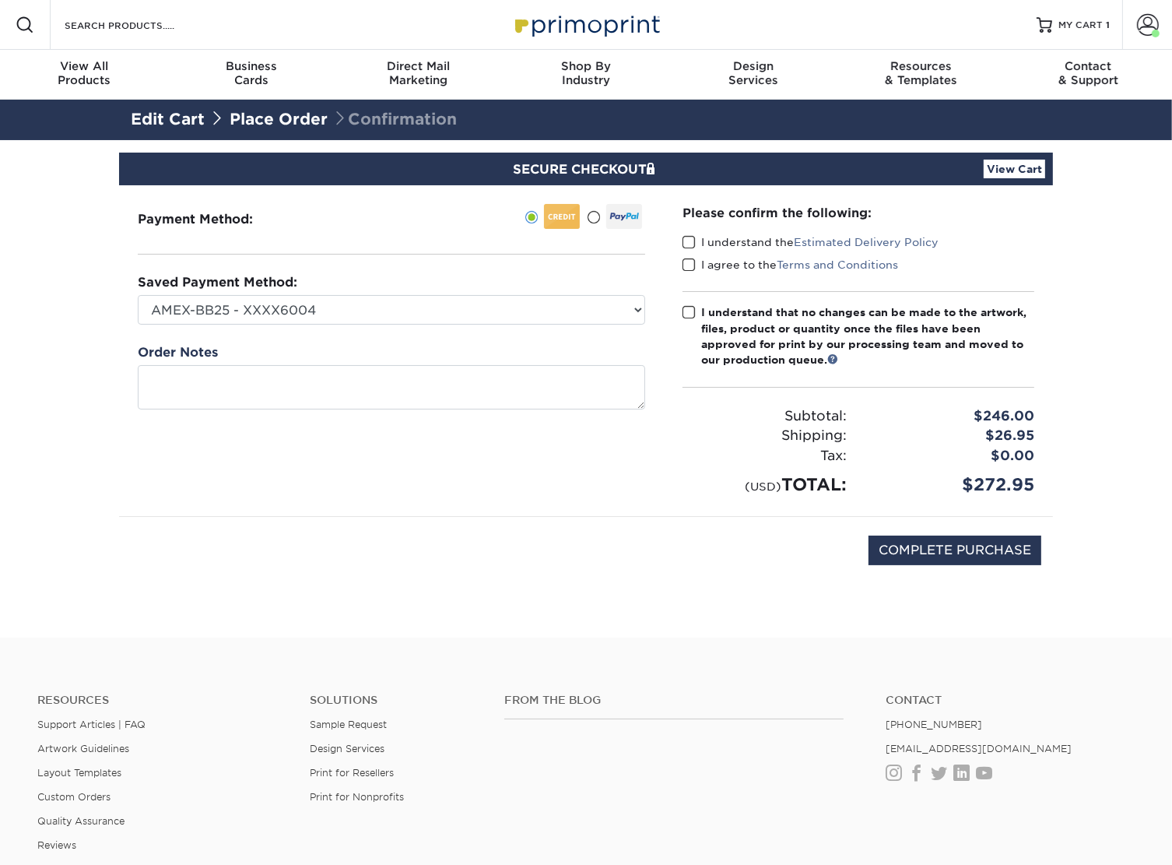
click at [695, 247] on span at bounding box center [689, 242] width 13 height 15
click at [0, 0] on input "I understand the Estimated Delivery Policy" at bounding box center [0, 0] width 0 height 0
click at [696, 265] on label "I agree to the Terms and Conditions" at bounding box center [791, 265] width 216 height 16
click at [0, 0] on input "I agree to the Terms and Conditions" at bounding box center [0, 0] width 0 height 0
click at [692, 313] on span at bounding box center [689, 312] width 13 height 15
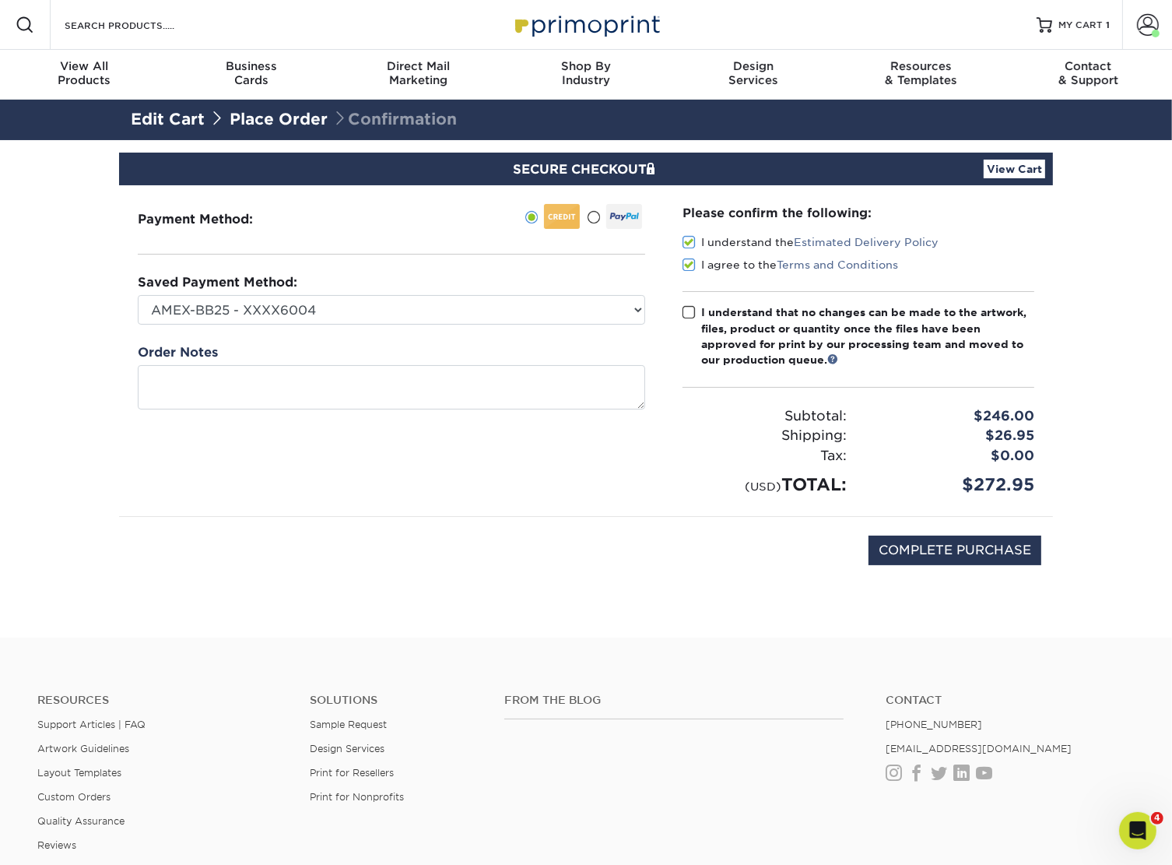
click at [0, 0] on input "I understand that no changes can be made to the artwork, files, product or quan…" at bounding box center [0, 0] width 0 height 0
click at [909, 541] on input "COMPLETE PURCHASE" at bounding box center [955, 551] width 173 height 30
type input "PROCESSING, PLEASE WAIT..."
